Goal: Transaction & Acquisition: Purchase product/service

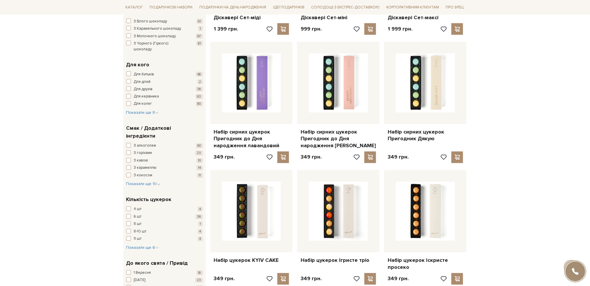
scroll to position [349, 0]
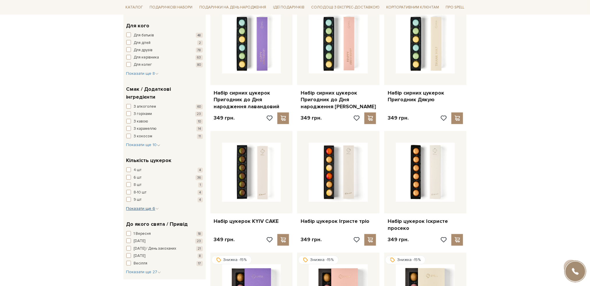
click at [138, 206] on span "Показати ще 6" at bounding box center [142, 208] width 33 height 5
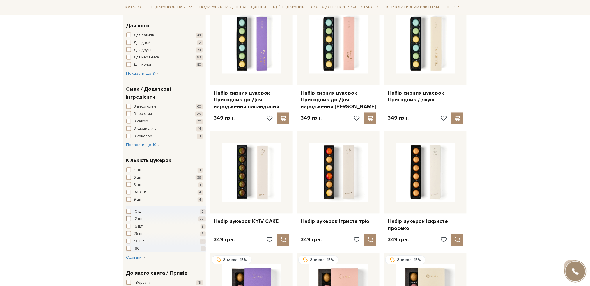
click at [130, 217] on span "button" at bounding box center [128, 219] width 5 height 5
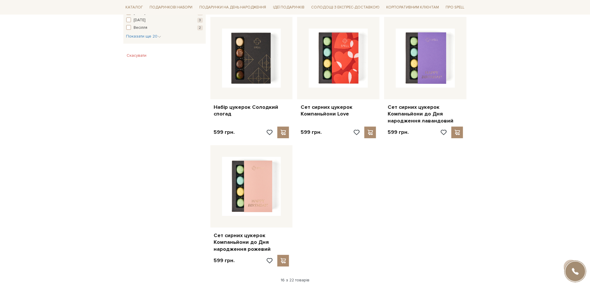
scroll to position [621, 0]
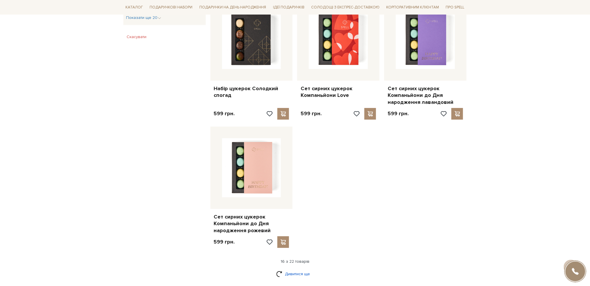
click at [302, 269] on link "Дивитися ще" at bounding box center [295, 274] width 38 height 10
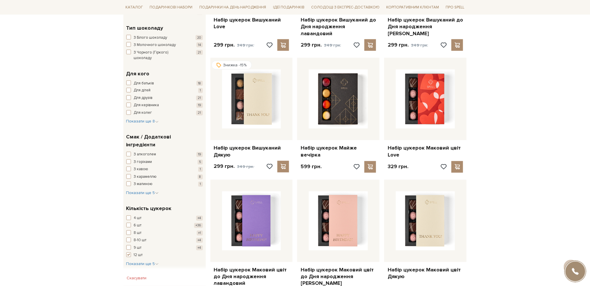
scroll to position [310, 0]
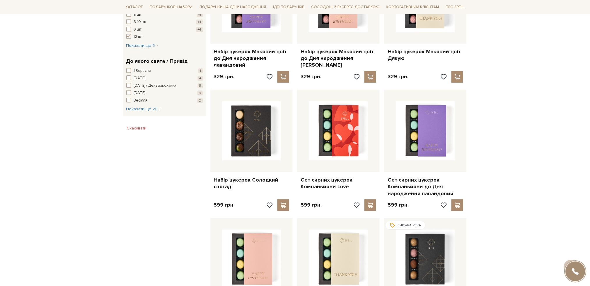
scroll to position [543, 0]
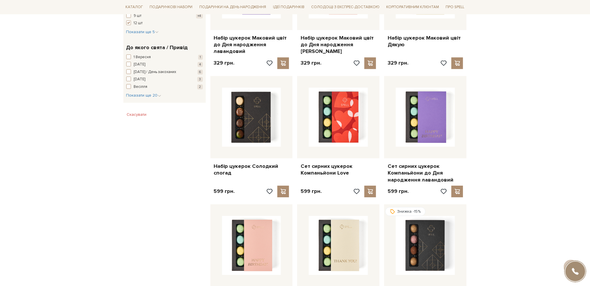
click at [27, 146] on div "Головна Вся продукція Сети цукерок Кількість цукерок 12 шт Сети цукерок кількіс…" at bounding box center [295, 148] width 590 height 1255
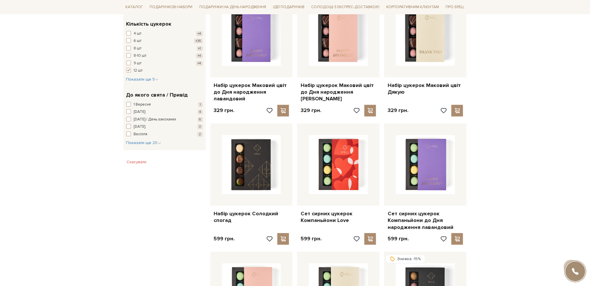
scroll to position [427, 0]
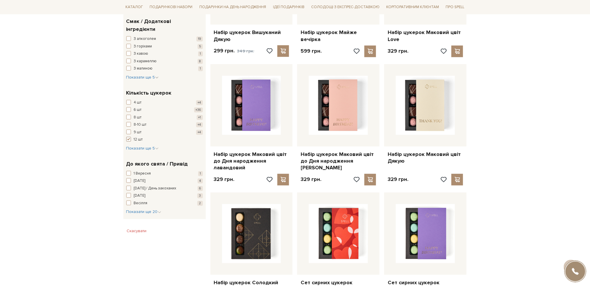
click at [129, 137] on span "button" at bounding box center [128, 139] width 5 height 5
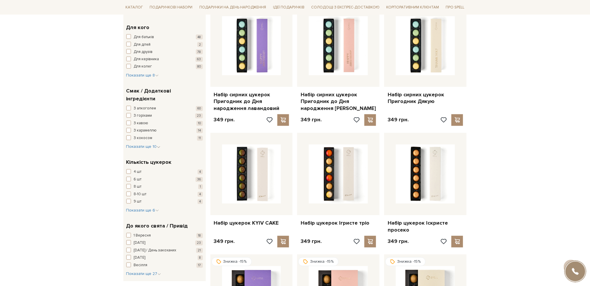
scroll to position [349, 0]
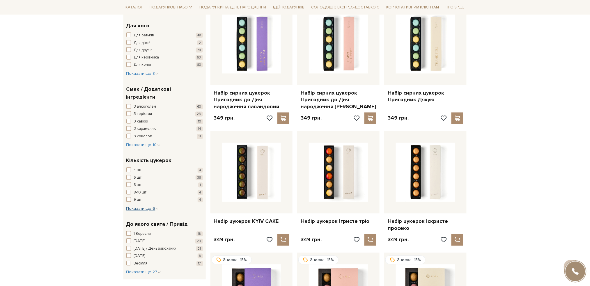
click at [140, 206] on span "Показати ще 6" at bounding box center [142, 208] width 33 height 5
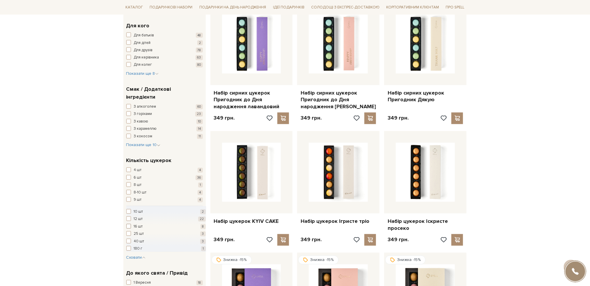
click at [128, 224] on span "button" at bounding box center [128, 226] width 5 height 5
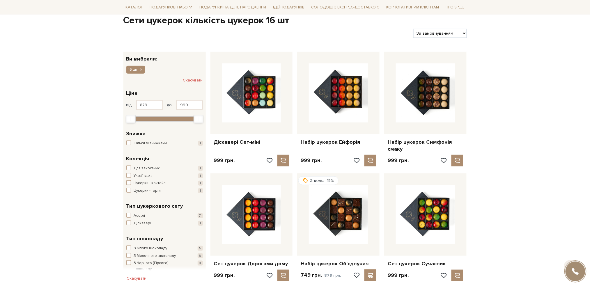
scroll to position [77, 0]
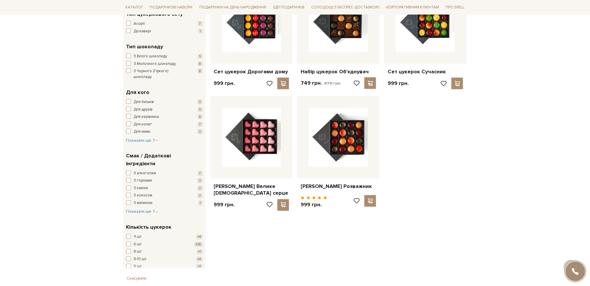
scroll to position [272, 0]
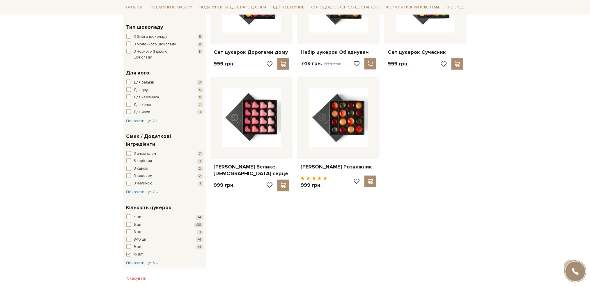
click at [128, 252] on span "button" at bounding box center [128, 254] width 5 height 5
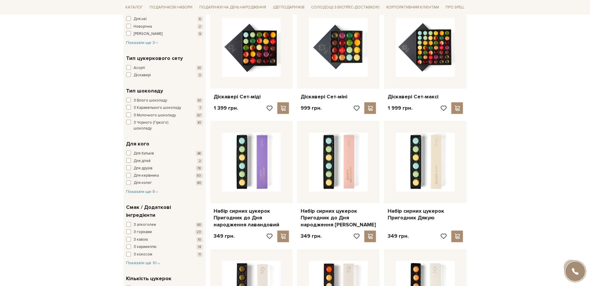
scroll to position [272, 0]
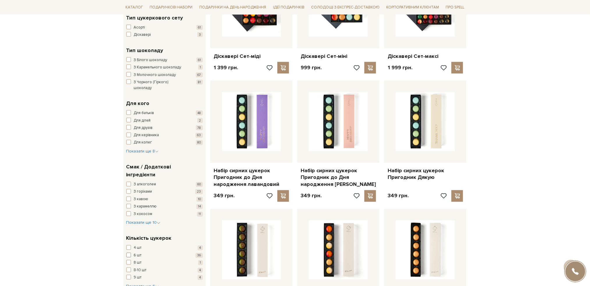
click at [128, 253] on span "button" at bounding box center [128, 255] width 5 height 5
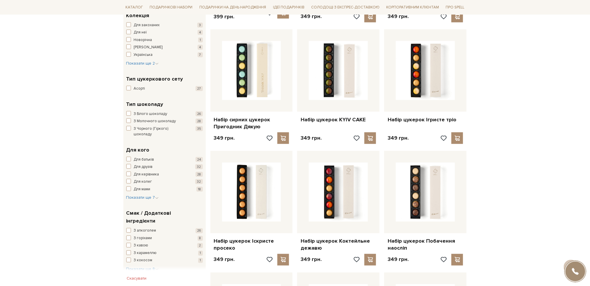
scroll to position [194, 0]
